Goal: Obtain resource: Download file/media

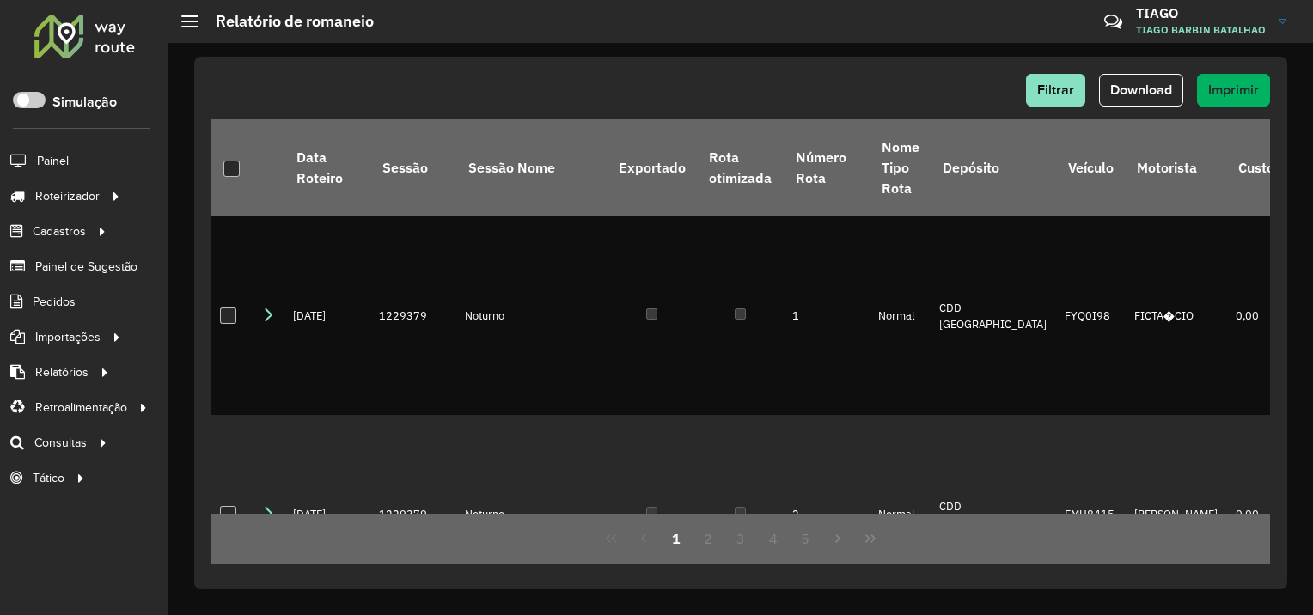
scroll to position [516, 0]
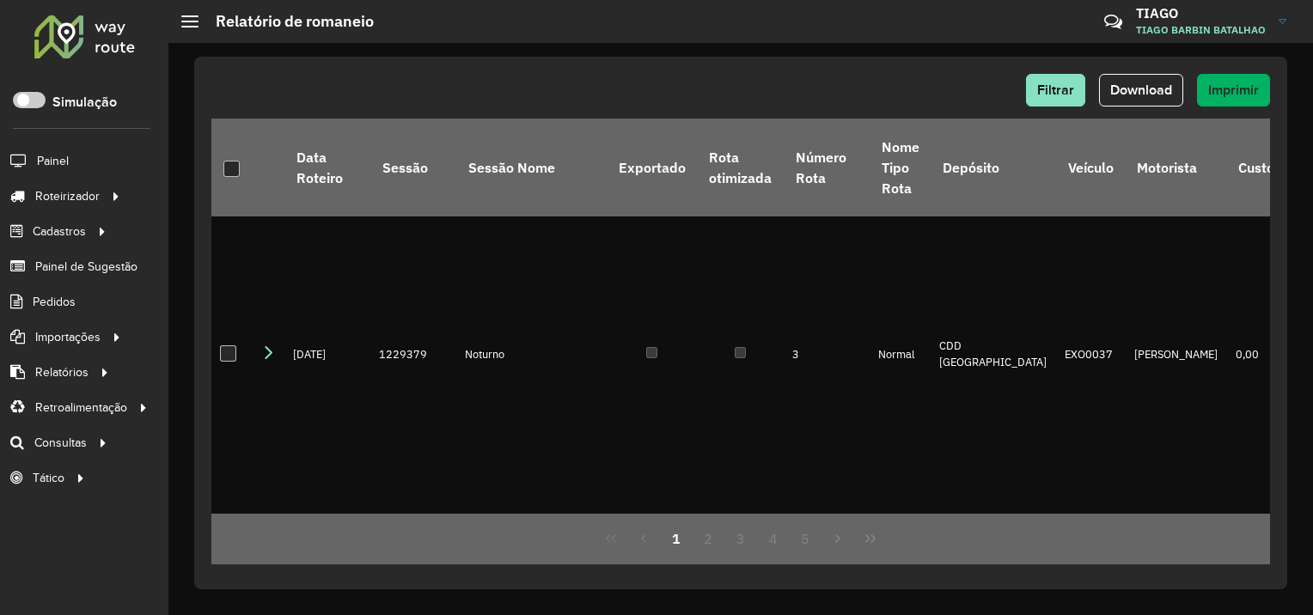
drag, startPoint x: 725, startPoint y: 55, endPoint x: 741, endPoint y: 55, distance: 15.5
click at [725, 55] on div "Filtrar Download Imprimir Data Roteiro Sessão Sessão Nome Exportado Rota otimiz…" at bounding box center [740, 329] width 1145 height 572
click at [1058, 89] on span "Filtrar" at bounding box center [1055, 90] width 37 height 15
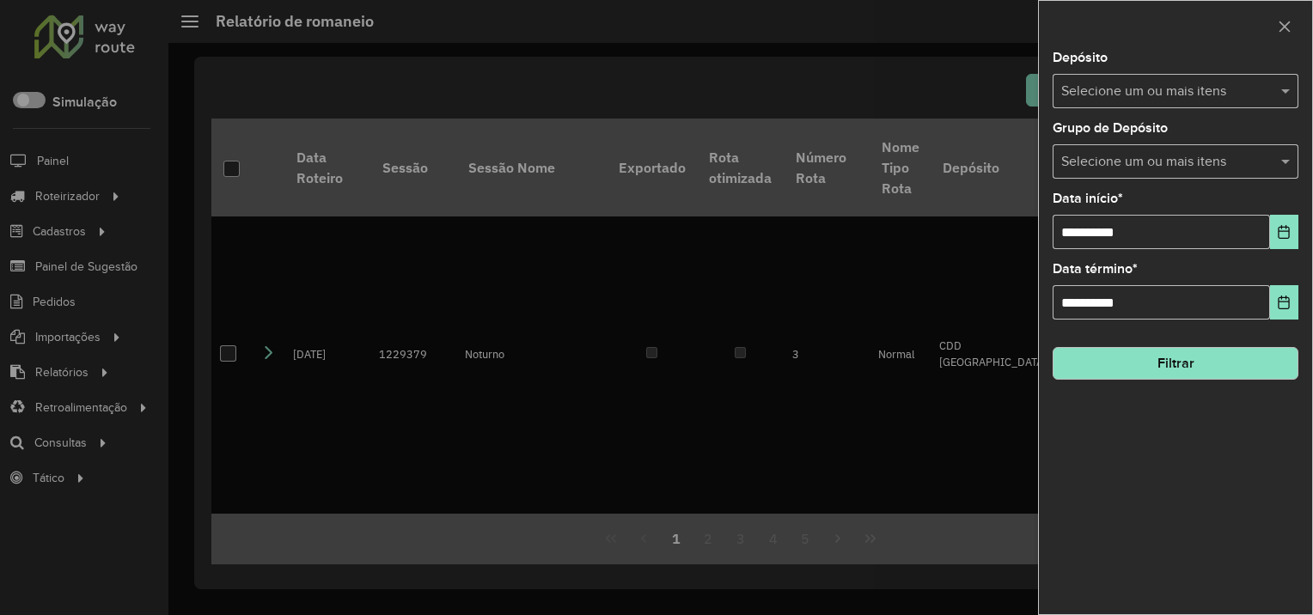
click at [1125, 165] on input "text" at bounding box center [1167, 162] width 220 height 21
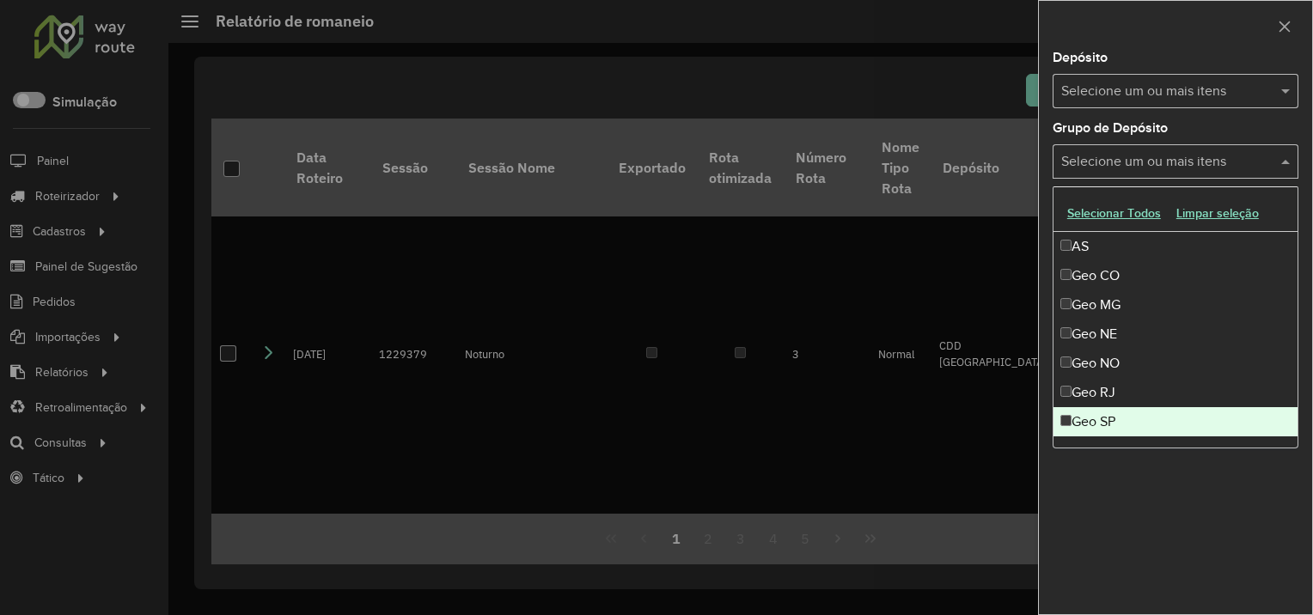
click at [1129, 430] on div "Geo SP" at bounding box center [1176, 421] width 244 height 29
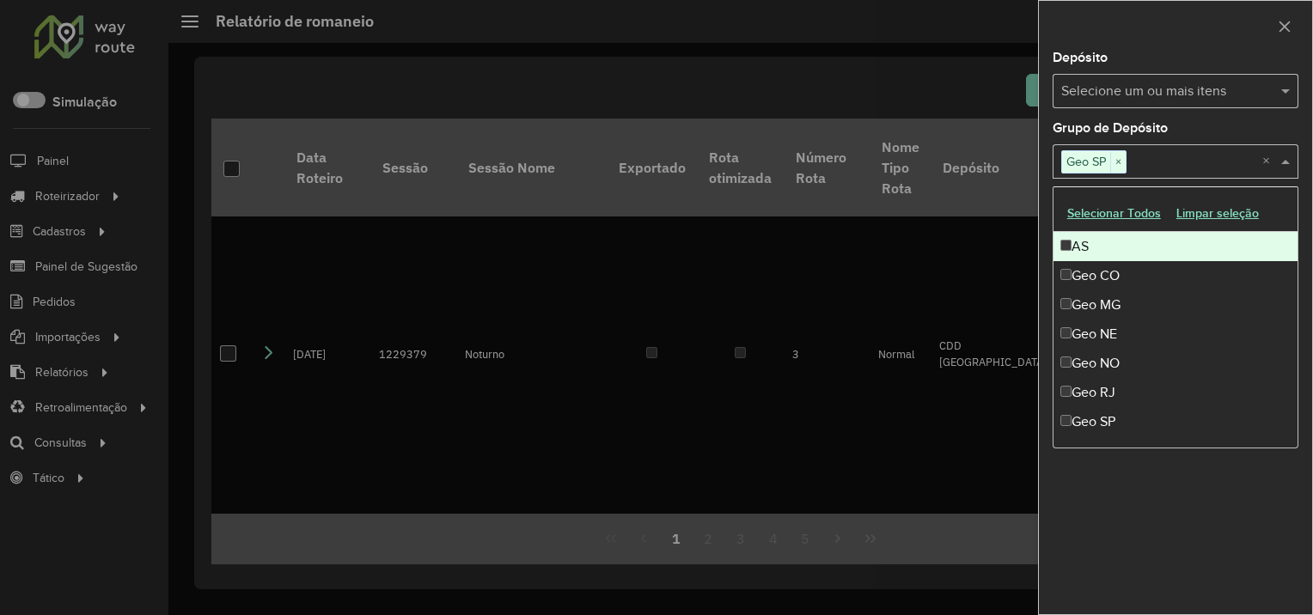
click at [974, 238] on div at bounding box center [656, 307] width 1313 height 615
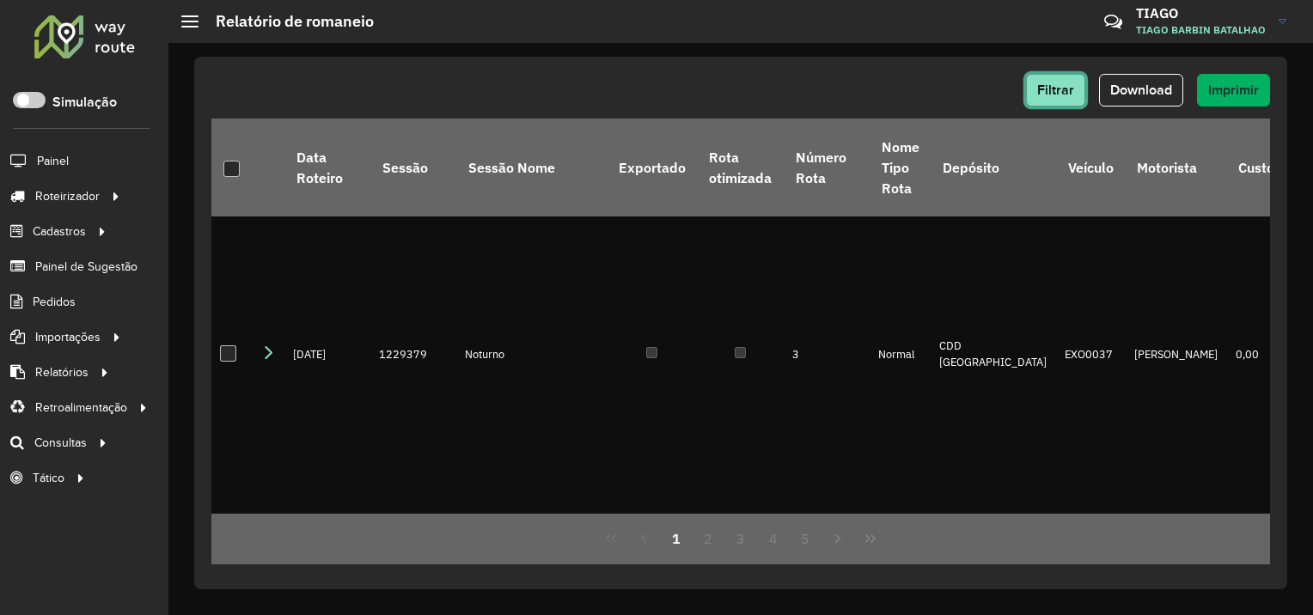
click at [1066, 92] on span "Filtrar" at bounding box center [1055, 90] width 37 height 15
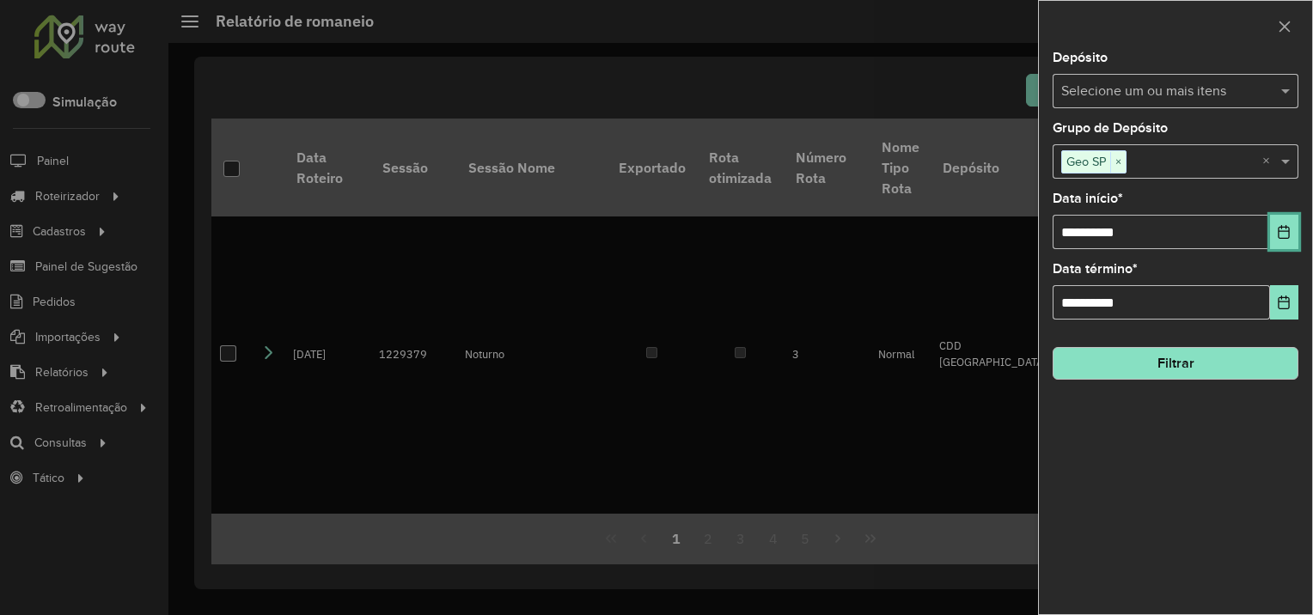
click at [1286, 230] on icon "Choose Date" at bounding box center [1284, 232] width 11 height 14
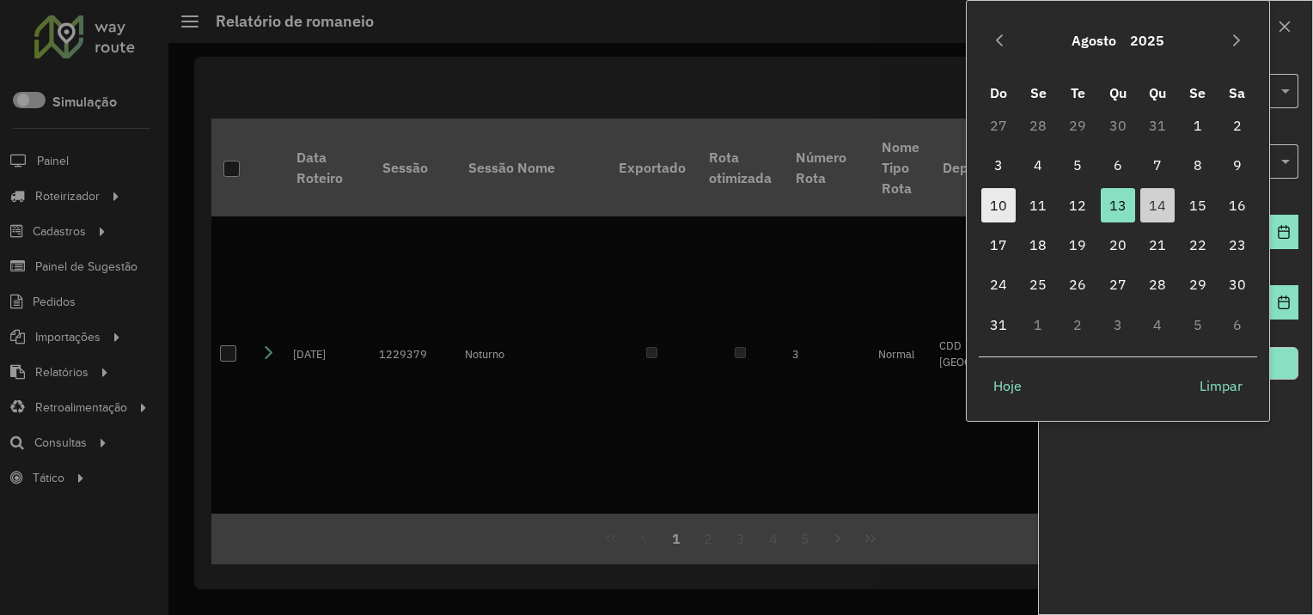
click at [997, 206] on span "10" at bounding box center [999, 205] width 34 height 34
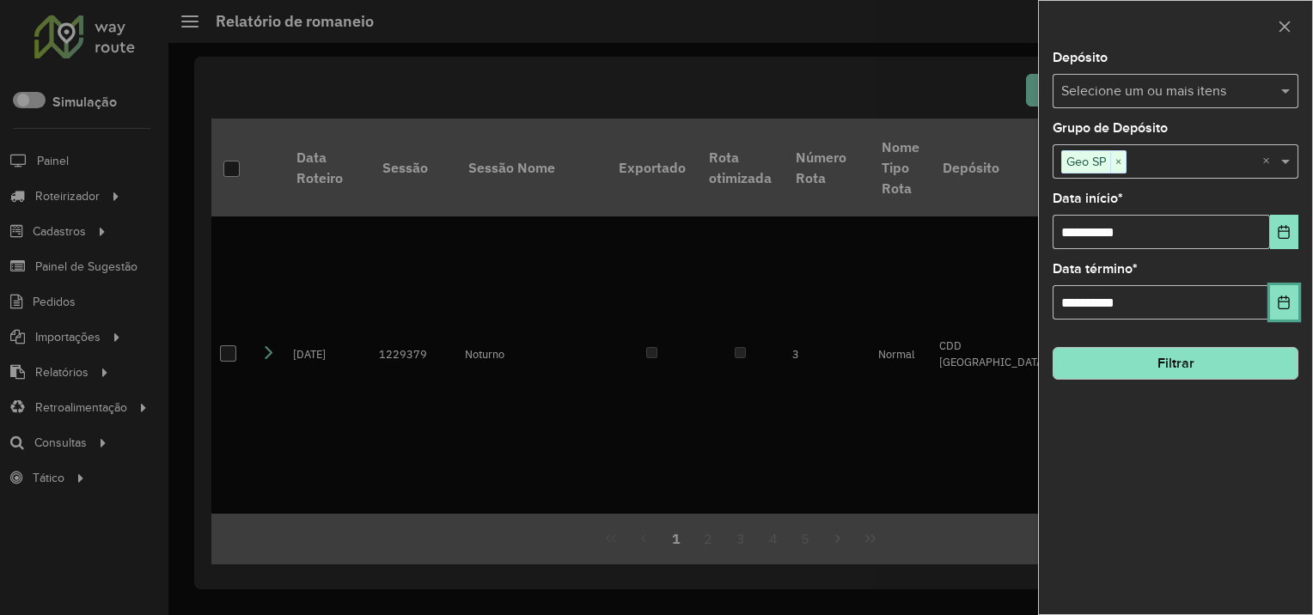
drag, startPoint x: 1282, startPoint y: 302, endPoint x: 1274, endPoint y: 305, distance: 9.3
click at [1283, 303] on icon "Choose Date" at bounding box center [1284, 303] width 14 height 14
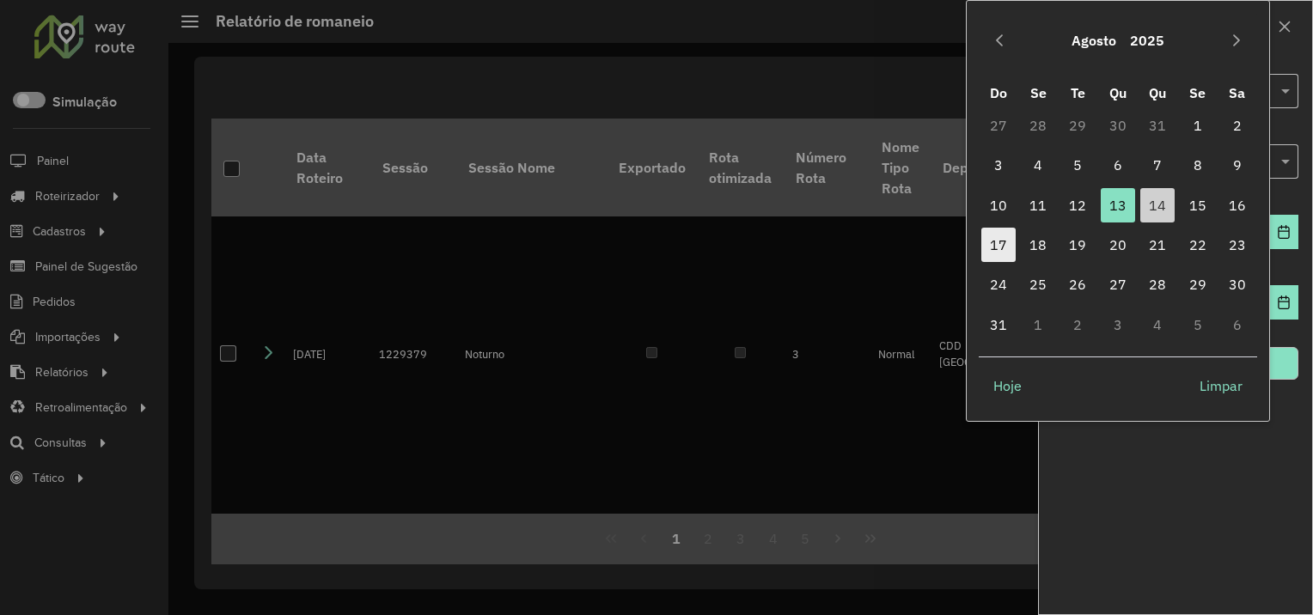
click at [1000, 248] on span "17" at bounding box center [999, 245] width 34 height 34
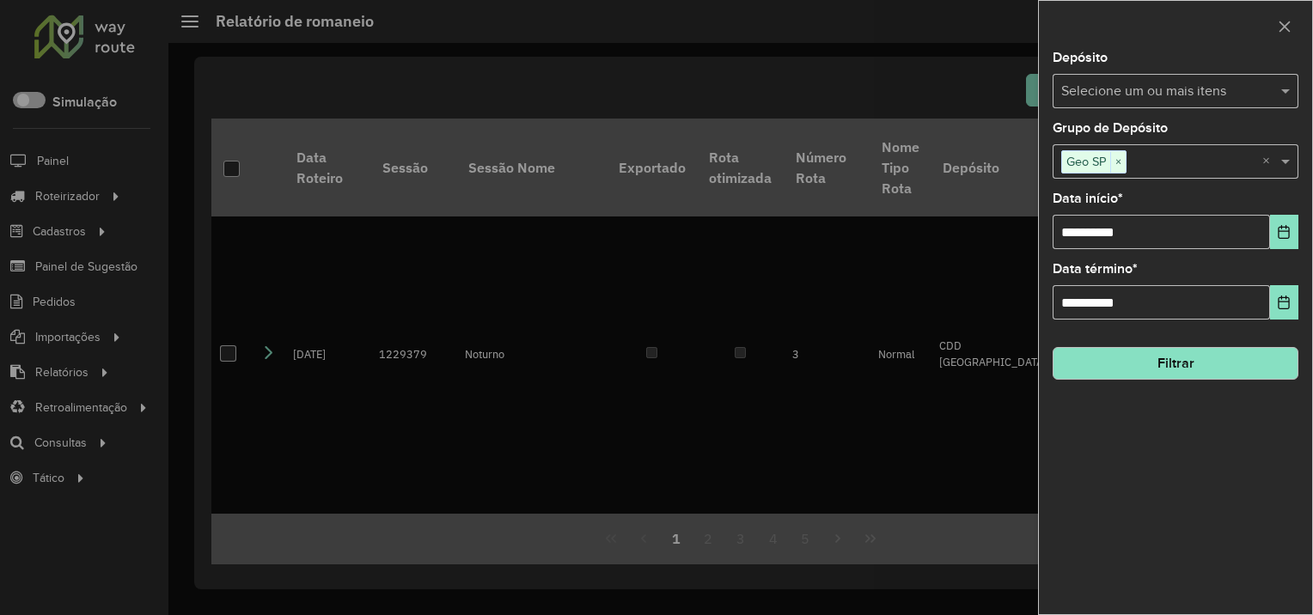
click at [1155, 519] on div "**********" at bounding box center [1175, 333] width 273 height 563
click at [1165, 375] on button "Filtrar" at bounding box center [1176, 363] width 246 height 33
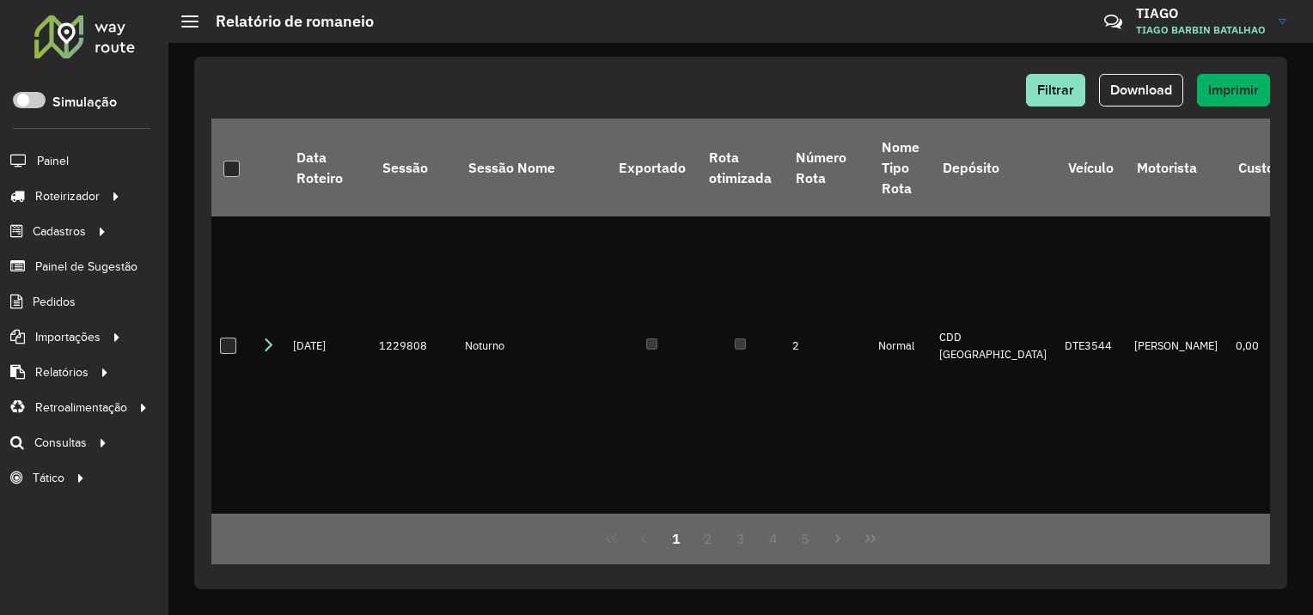
click at [1121, 96] on span "Download" at bounding box center [1141, 90] width 62 height 15
